Goal: Information Seeking & Learning: Learn about a topic

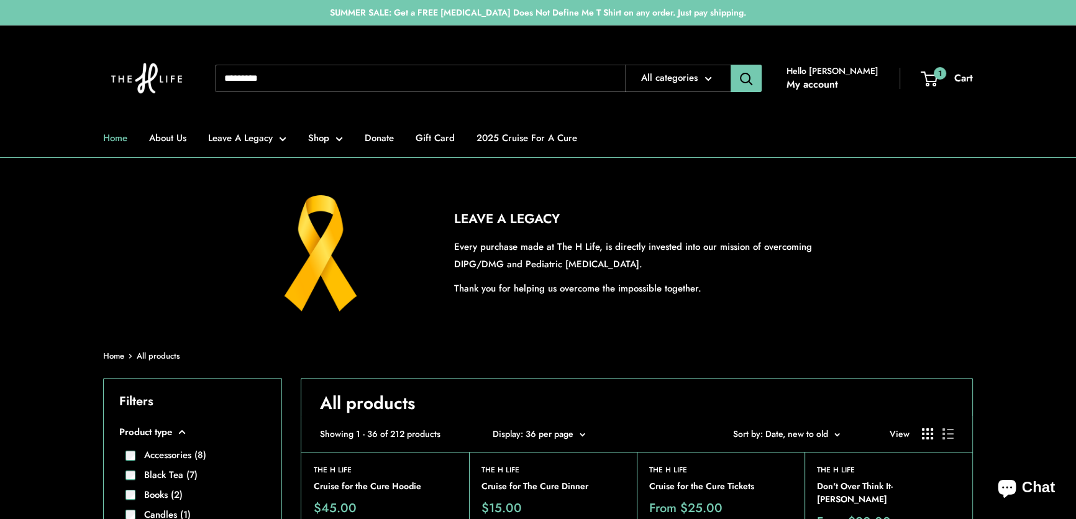
click at [115, 137] on link "Home" at bounding box center [115, 137] width 24 height 17
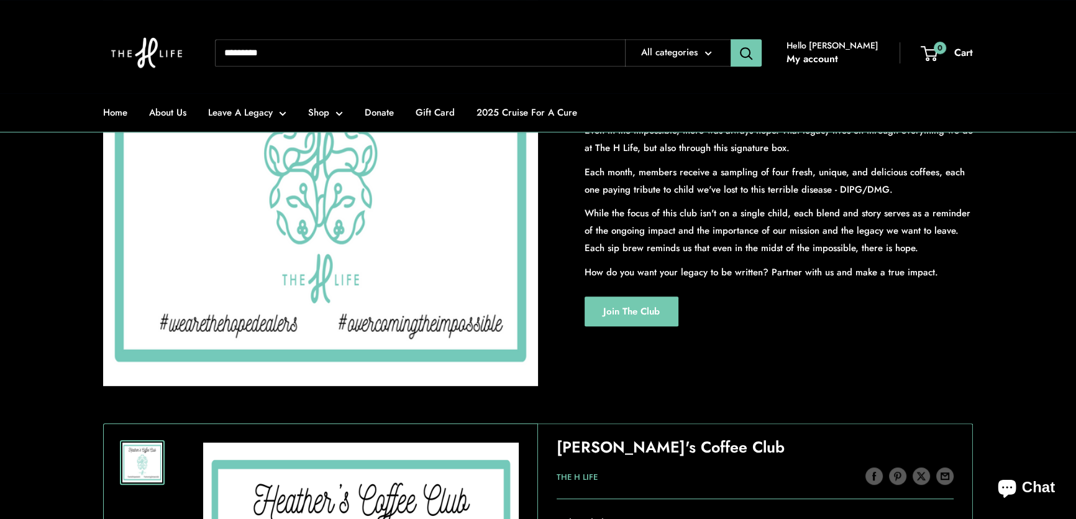
scroll to position [1016, 0]
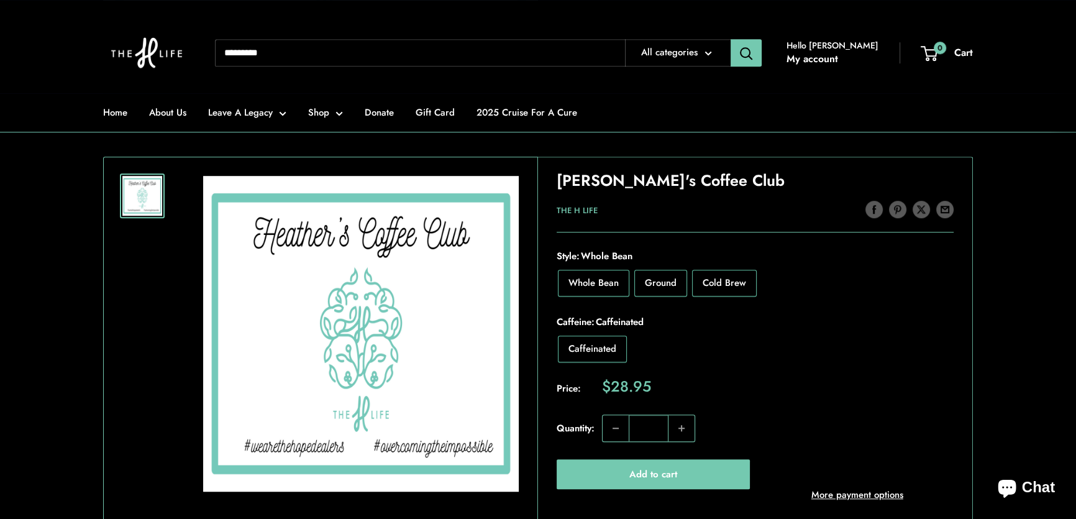
click at [261, 55] on input "Search..." at bounding box center [420, 52] width 410 height 27
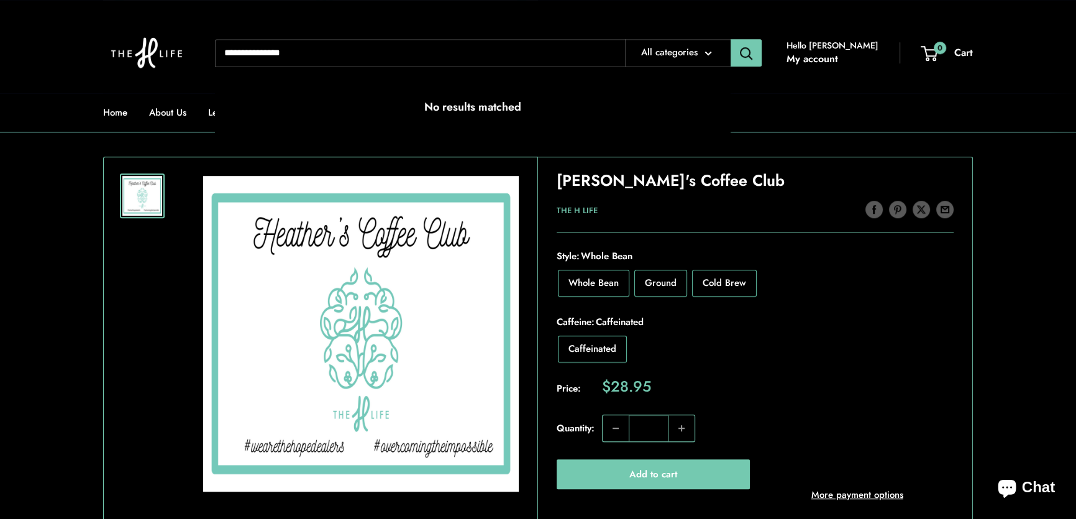
type input "**********"
click at [730, 39] on button "Search" at bounding box center [745, 52] width 31 height 27
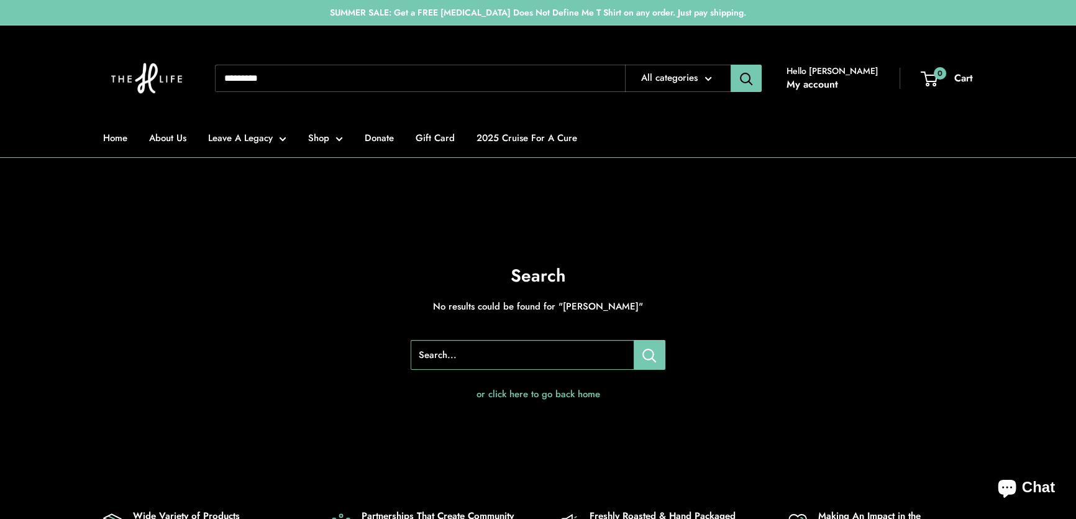
click at [256, 82] on input "Search..." at bounding box center [420, 78] width 410 height 27
type input "***"
click at [730, 65] on button "Search" at bounding box center [745, 78] width 31 height 27
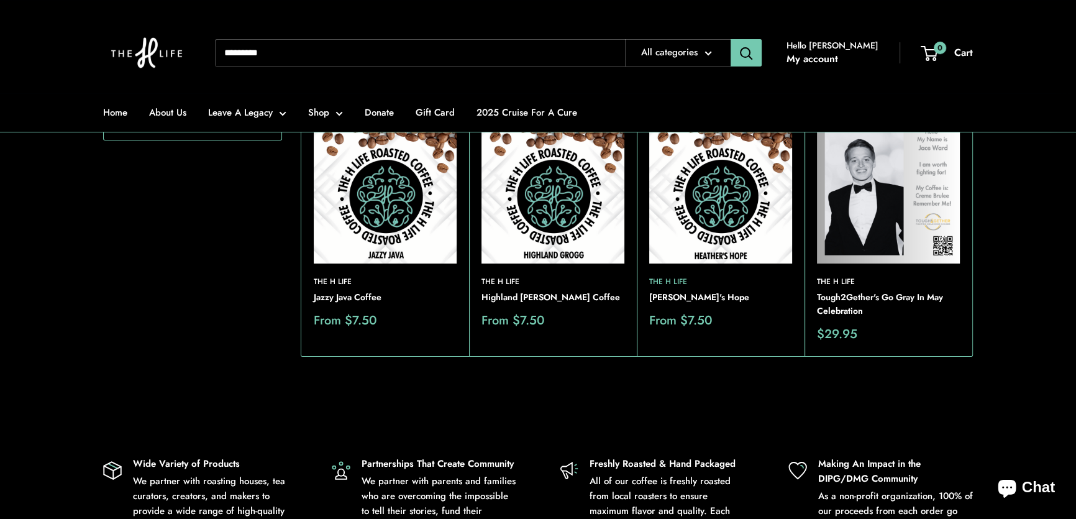
scroll to position [169, 0]
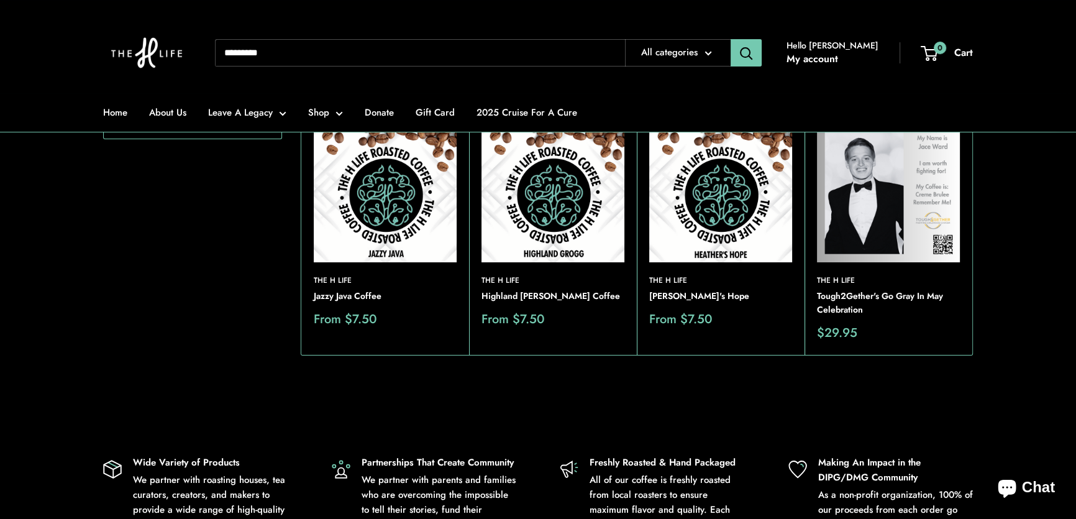
click at [0, 0] on img at bounding box center [0, 0] width 0 height 0
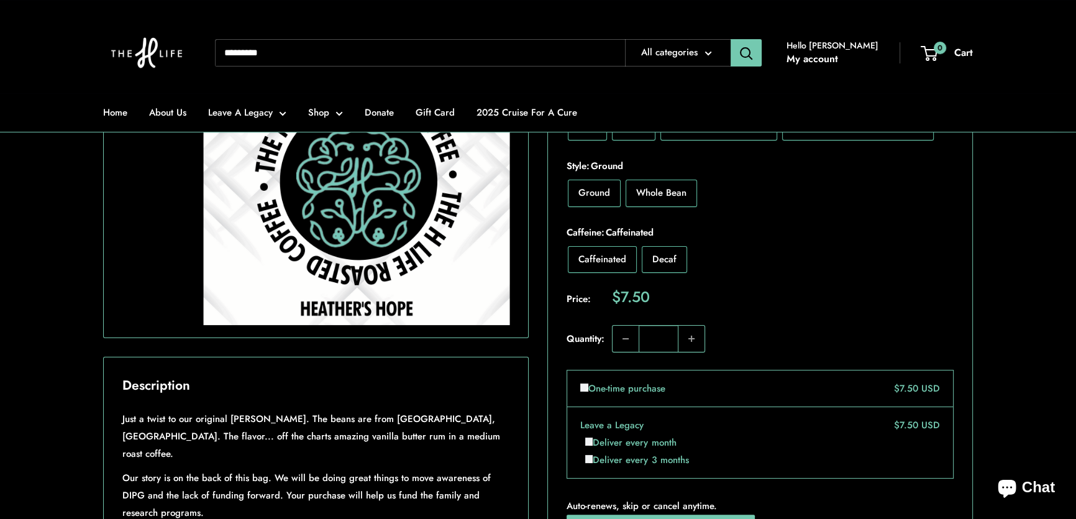
scroll to position [564, 0]
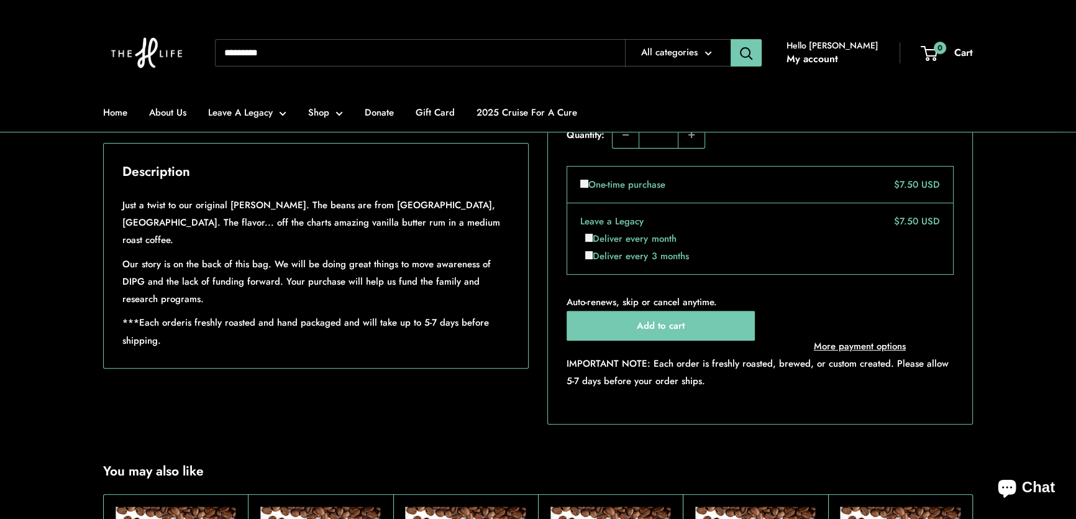
click at [145, 50] on img at bounding box center [146, 52] width 87 height 81
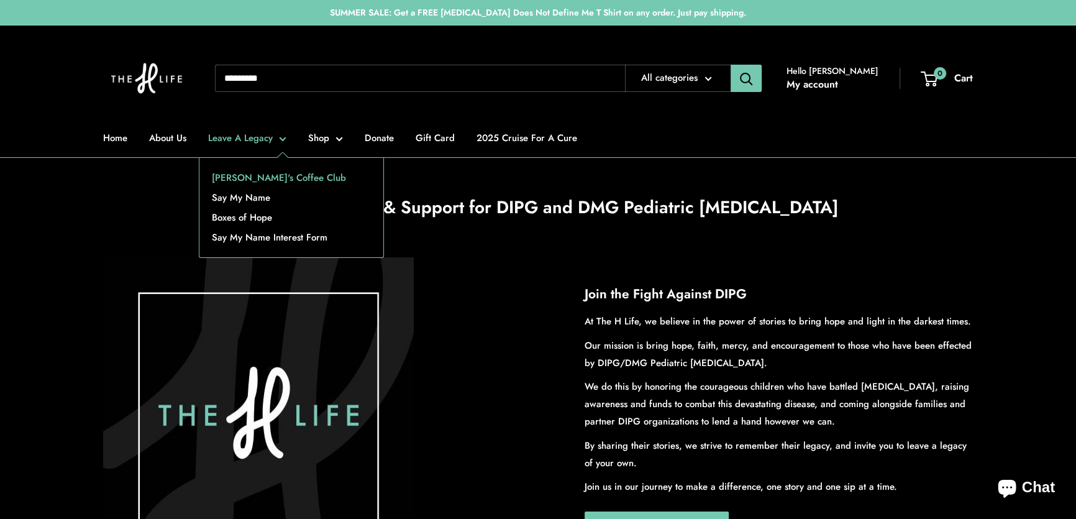
click at [243, 176] on link "[PERSON_NAME]'s Coffee Club" at bounding box center [291, 178] width 184 height 20
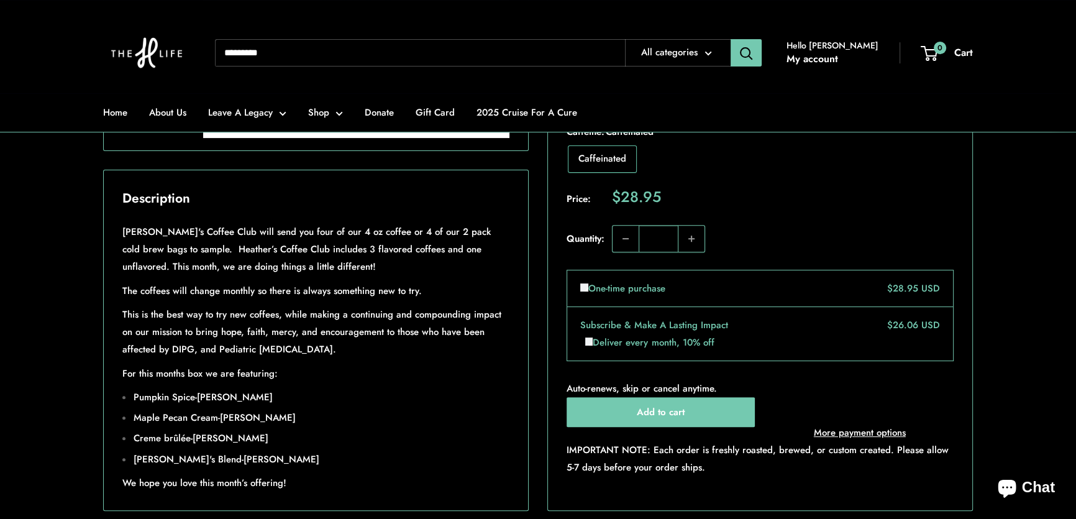
scroll to position [508, 0]
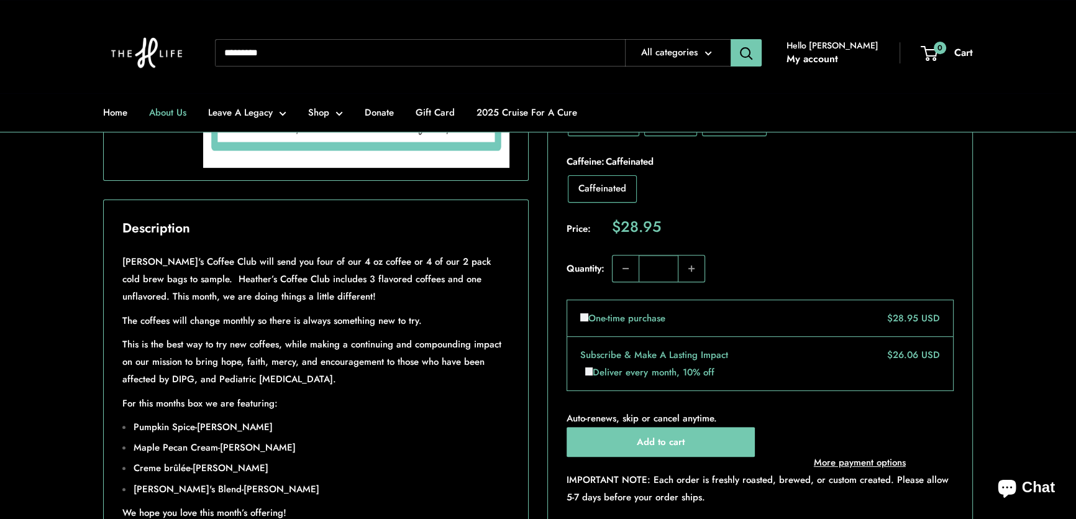
click at [168, 113] on link "About Us" at bounding box center [167, 112] width 37 height 17
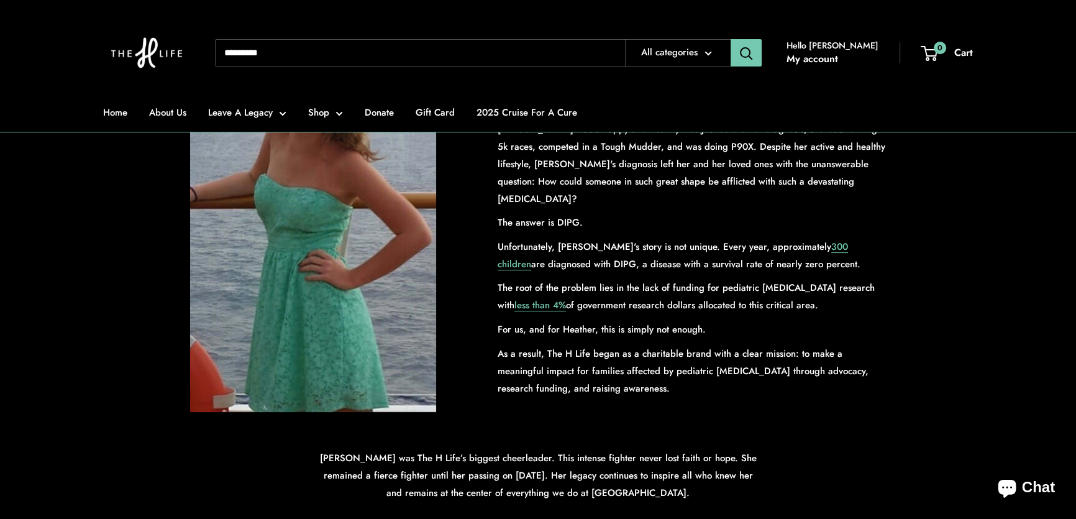
scroll to position [338, 0]
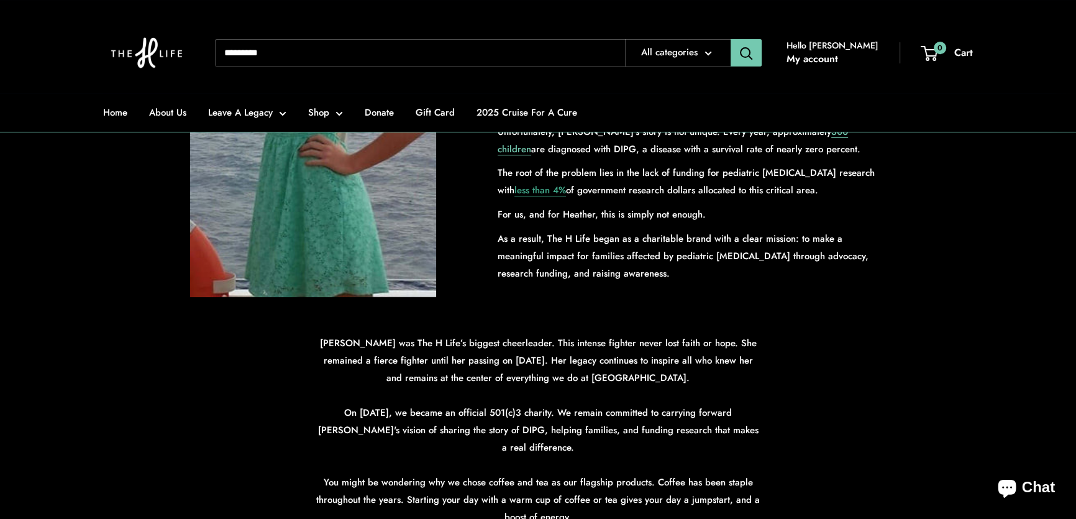
click at [566, 183] on link "less than 4%" at bounding box center [540, 190] width 52 height 14
click at [134, 50] on img at bounding box center [146, 52] width 87 height 81
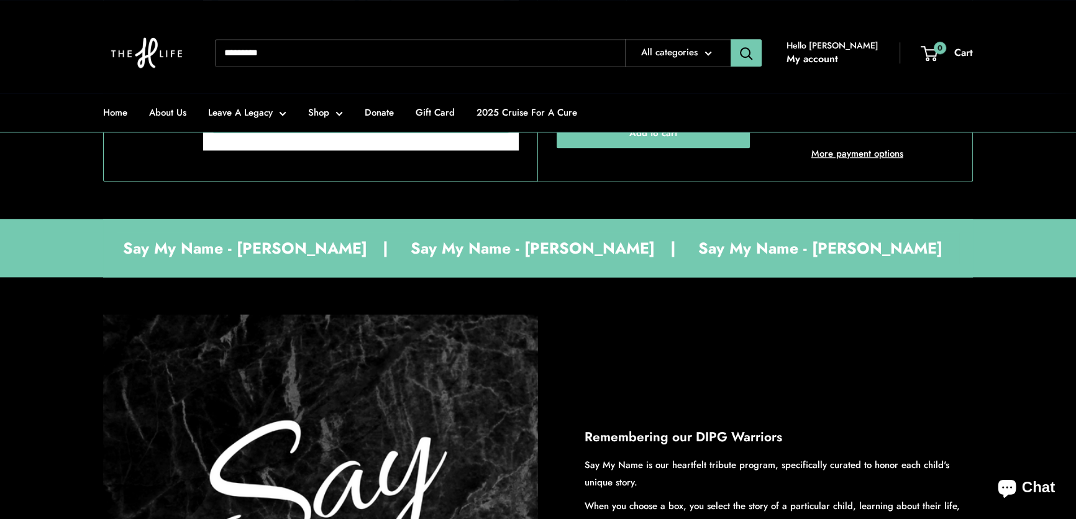
scroll to position [1467, 0]
